Goal: Task Accomplishment & Management: Manage account settings

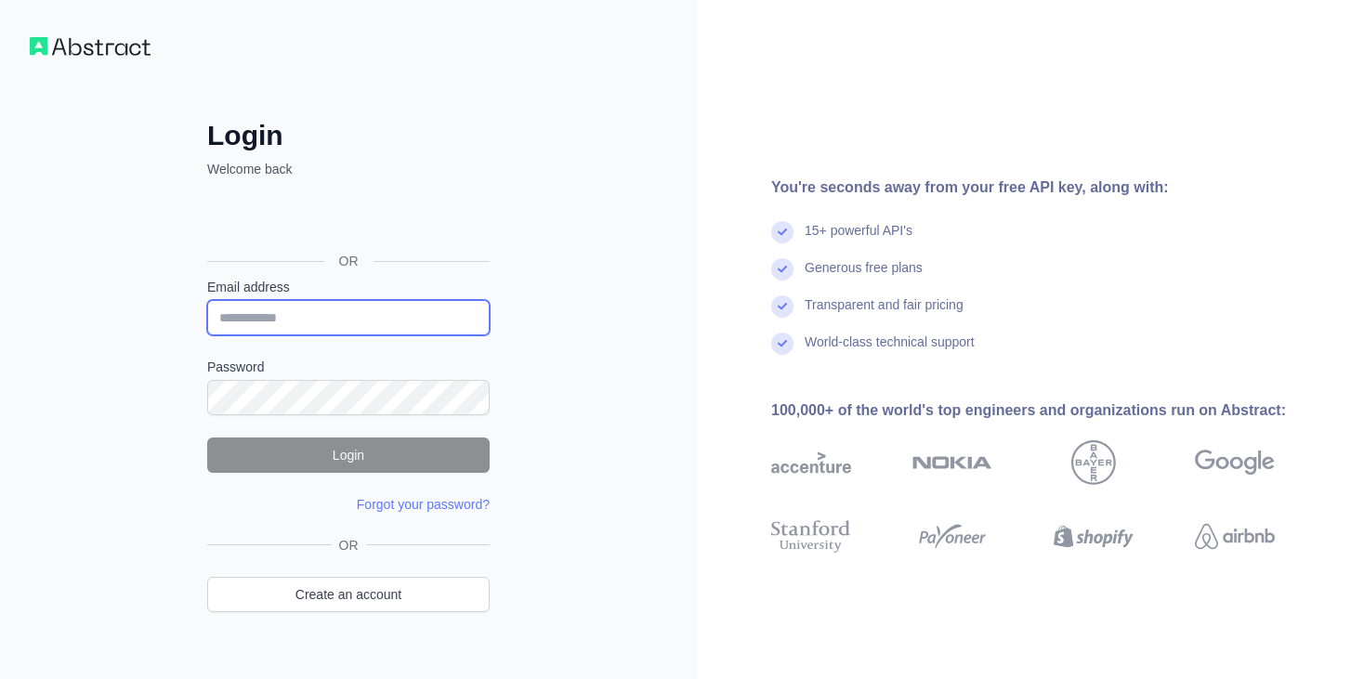
type input "**********"
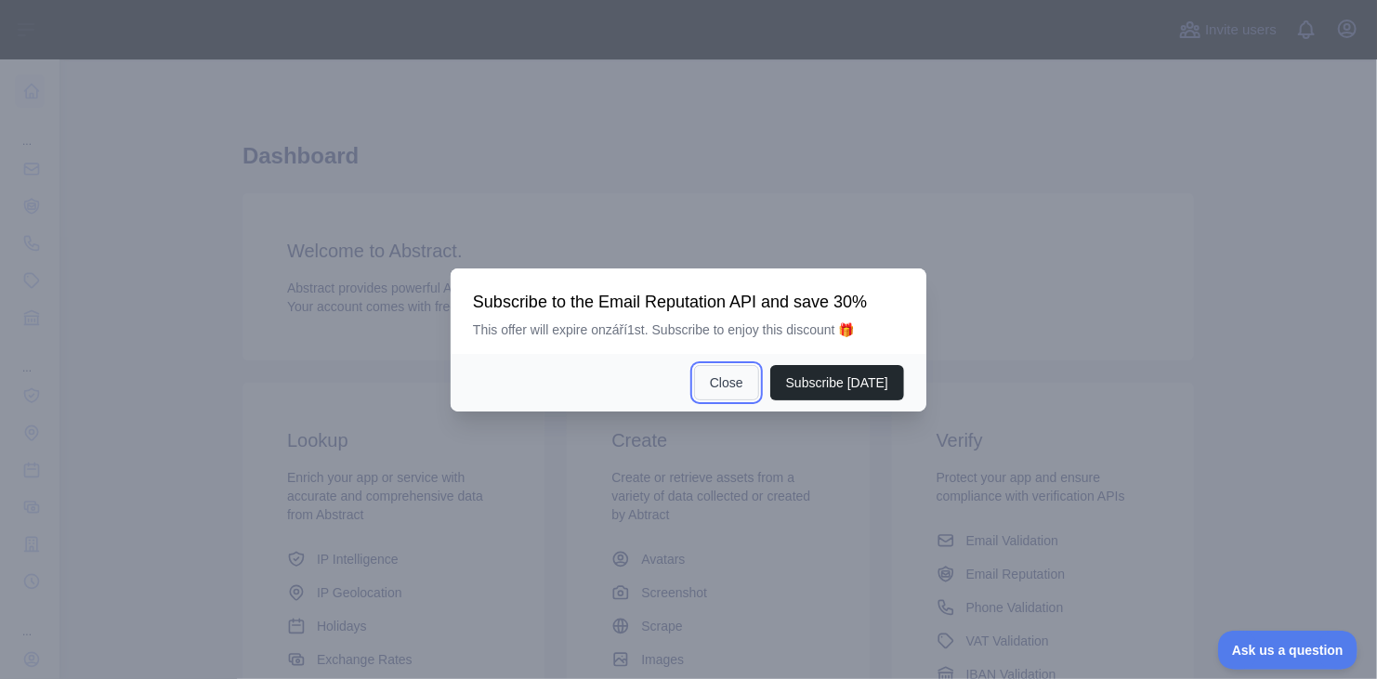
click at [735, 381] on button "Close" at bounding box center [726, 382] width 65 height 35
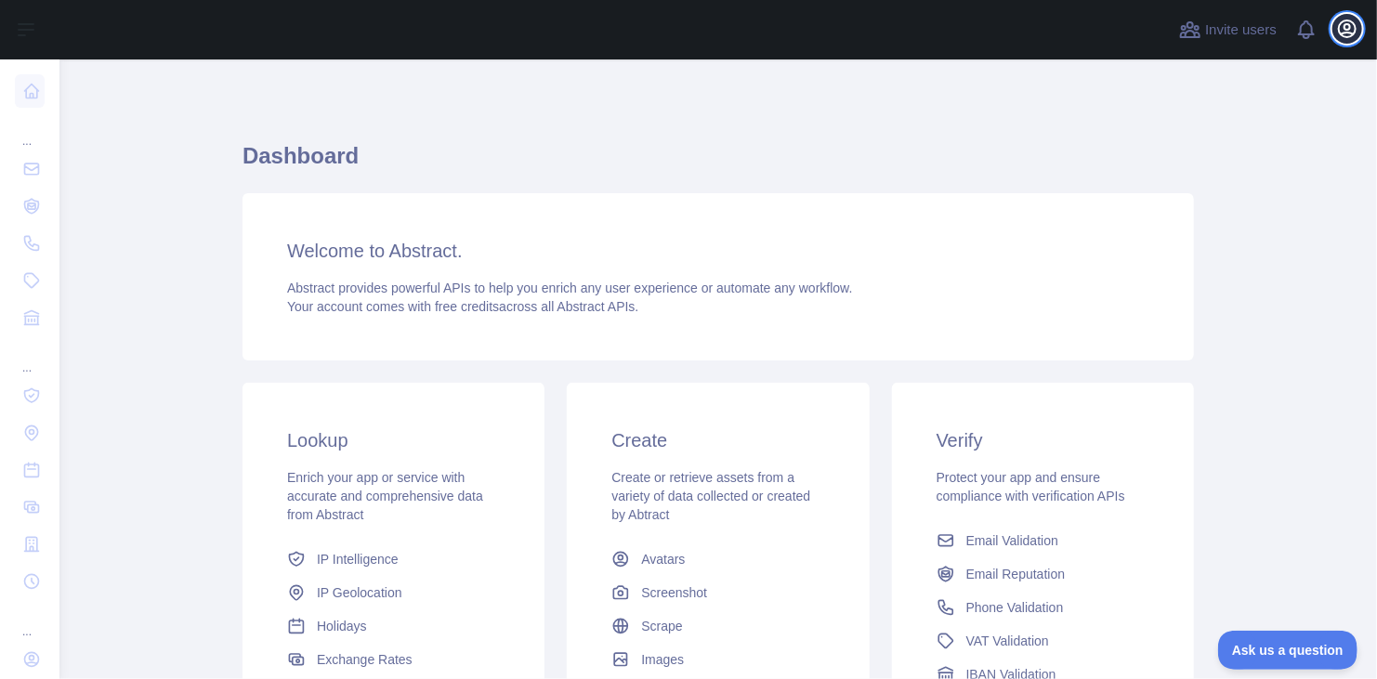
click at [1344, 33] on icon "button" at bounding box center [1347, 28] width 17 height 17
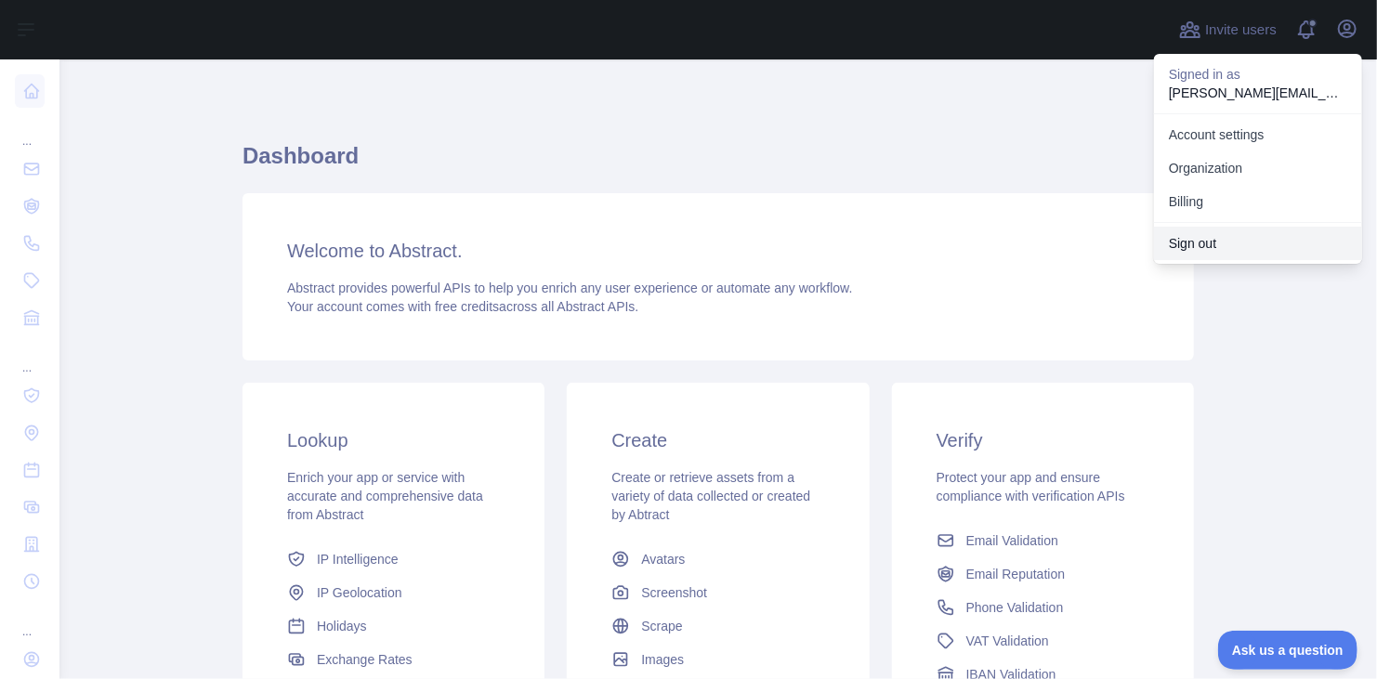
click at [1199, 242] on button "Sign out" at bounding box center [1258, 243] width 208 height 33
